Goal: Ask a question

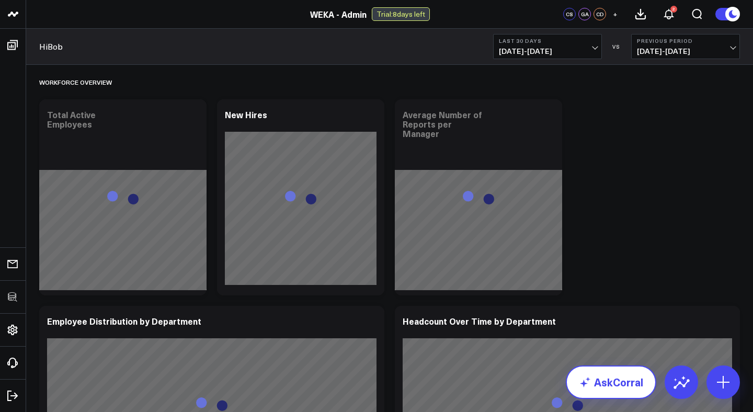
click at [631, 388] on link "AskCorral" at bounding box center [611, 382] width 90 height 33
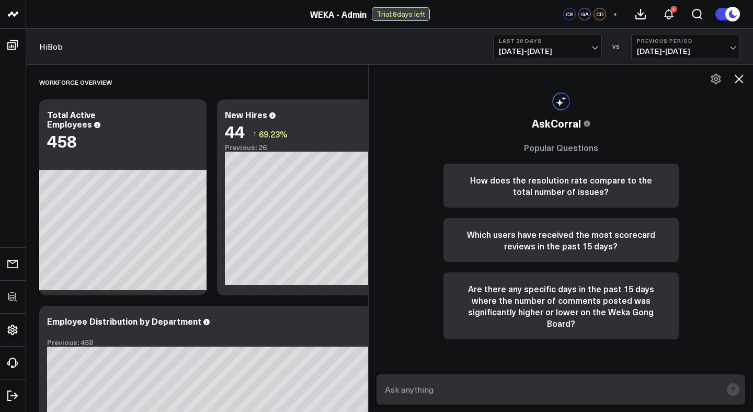
click at [438, 390] on textarea at bounding box center [551, 389] width 339 height 19
paste textarea "Make a sunburst chart that shows groups, teams and departments by headcount fro…"
type textarea "Make a sunburst chart that shows groups, teams and departments by headcount fro…"
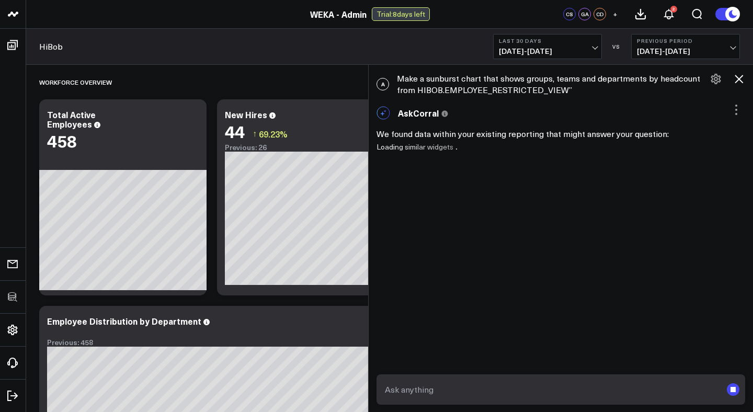
click at [616, 15] on span "+" at bounding box center [615, 13] width 5 height 7
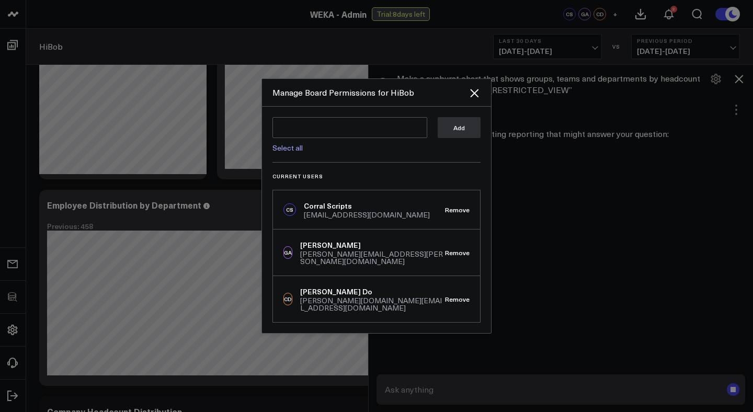
scroll to position [229, 0]
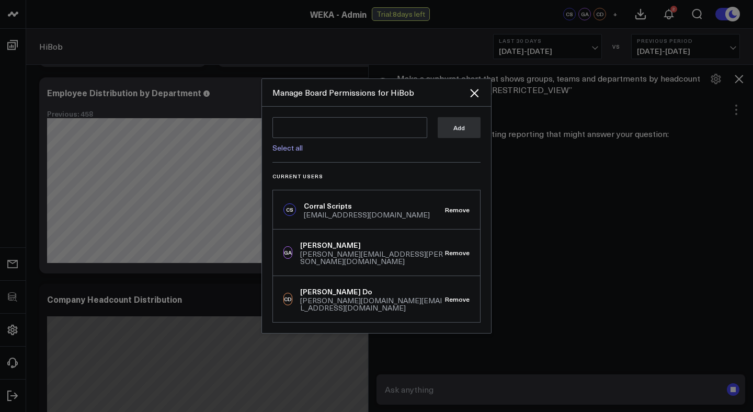
click at [474, 99] on icon "Close" at bounding box center [474, 93] width 13 height 13
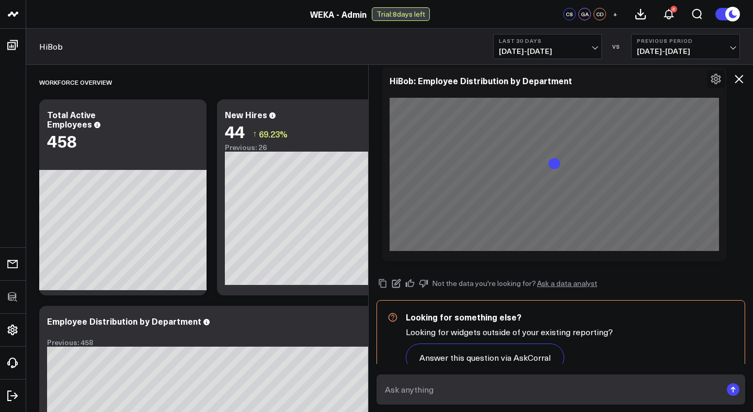
scroll to position [530, 0]
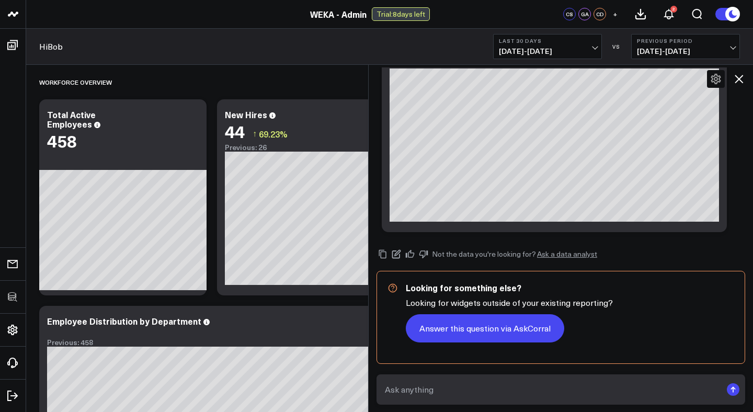
click at [491, 329] on button "Answer this question via AskCorral" at bounding box center [485, 328] width 158 height 28
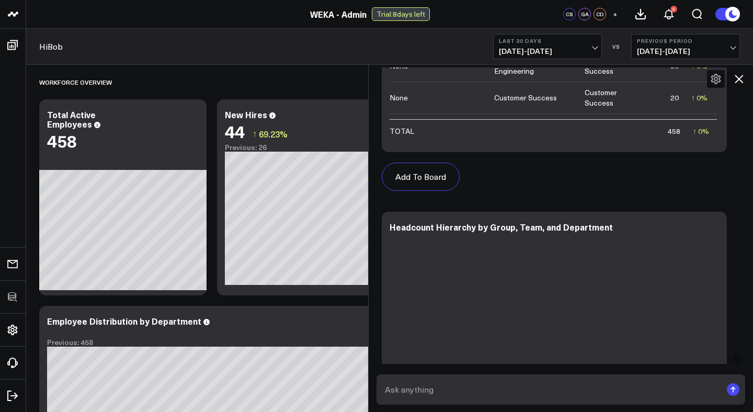
scroll to position [1172, 0]
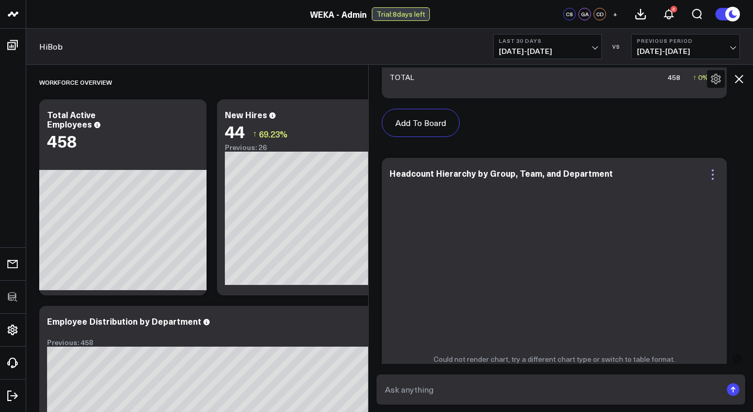
click at [713, 174] on icon at bounding box center [713, 175] width 2 height 2
click at [739, 151] on div "Add To Board Executive Summary GitHub Gong HiBob JIRA Okta PagerDuty SurveyMonk…" at bounding box center [561, 256] width 369 height 718
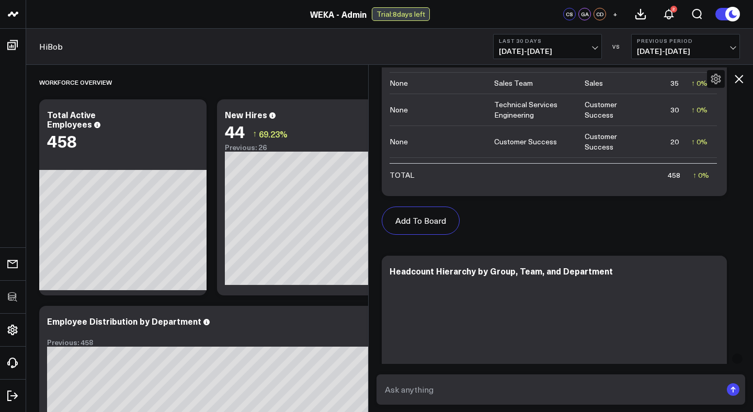
scroll to position [995, 0]
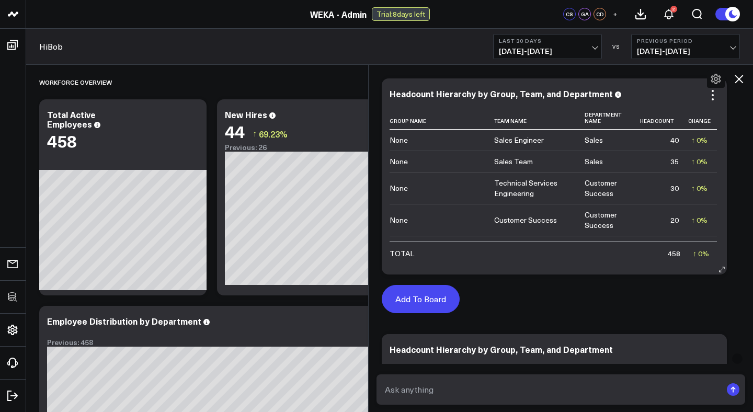
click at [434, 297] on button "Add To Board" at bounding box center [421, 299] width 78 height 28
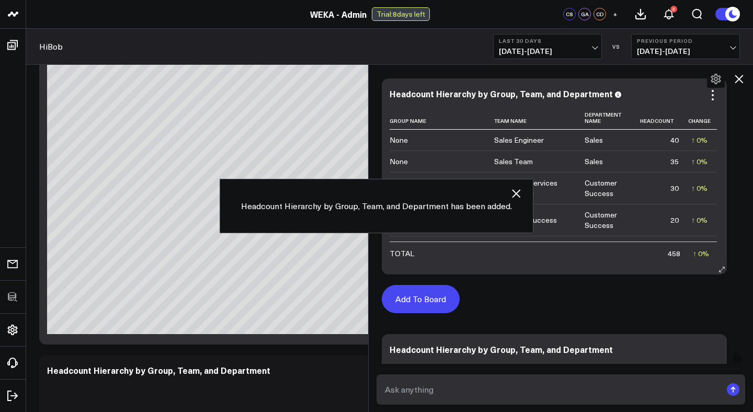
scroll to position [778, 0]
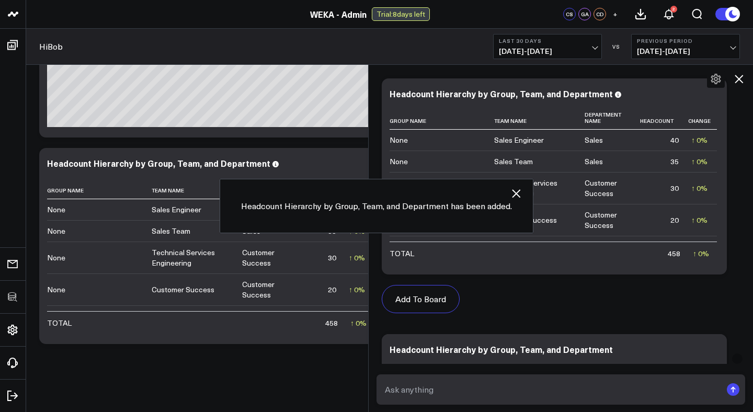
click at [740, 76] on icon at bounding box center [739, 79] width 13 height 13
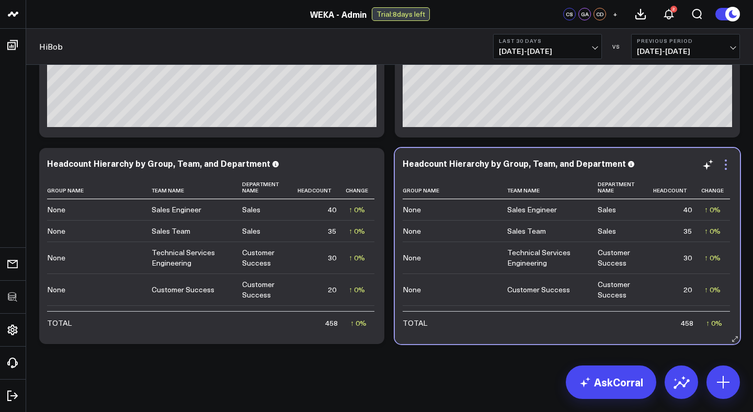
click at [723, 160] on icon at bounding box center [726, 164] width 13 height 13
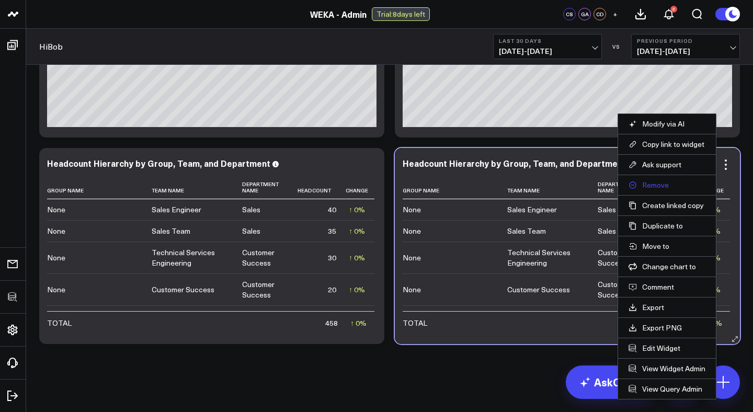
click at [652, 182] on button "Remove" at bounding box center [667, 184] width 77 height 9
